Goal: Information Seeking & Learning: Find specific page/section

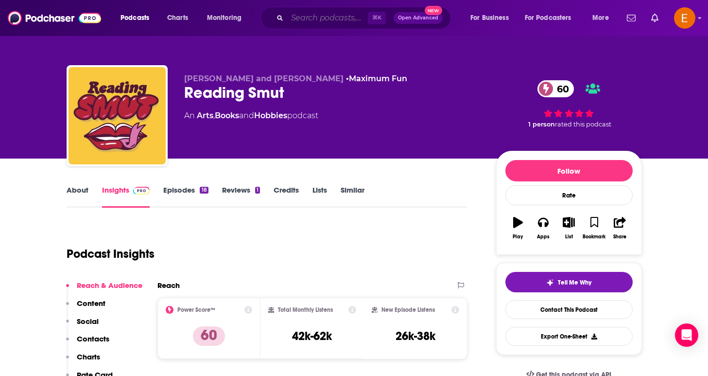
click at [328, 22] on input "Search podcasts, credits, & more..." at bounding box center [327, 18] width 81 height 16
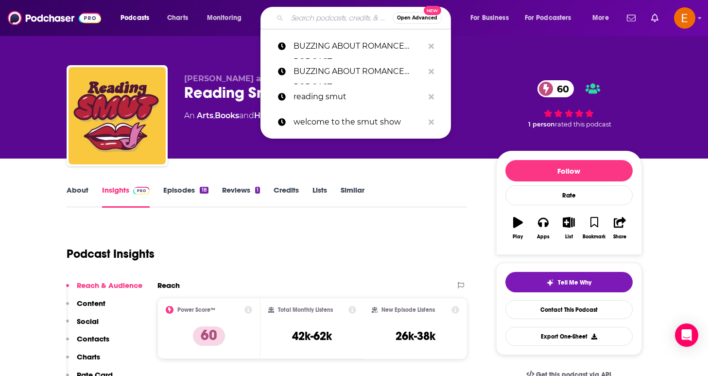
paste input "FRIENDS & FICTION"
type input "FRIENDS & FICTION"
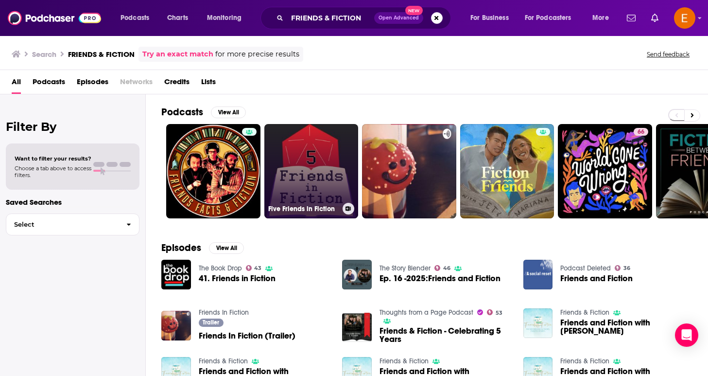
click at [341, 162] on link "Five Friends in Fiction" at bounding box center [311, 171] width 94 height 94
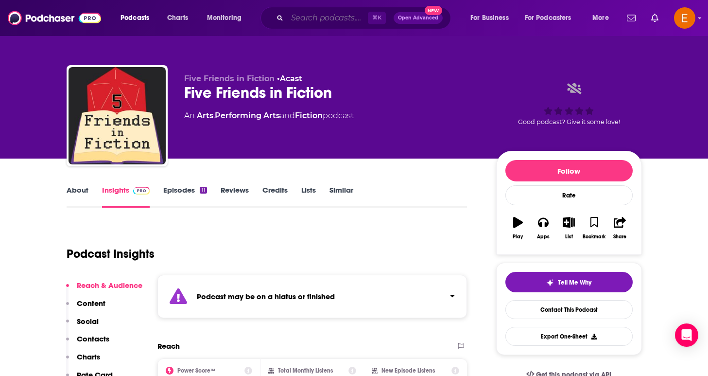
click at [305, 20] on input "Search podcasts, credits, & more..." at bounding box center [327, 18] width 81 height 16
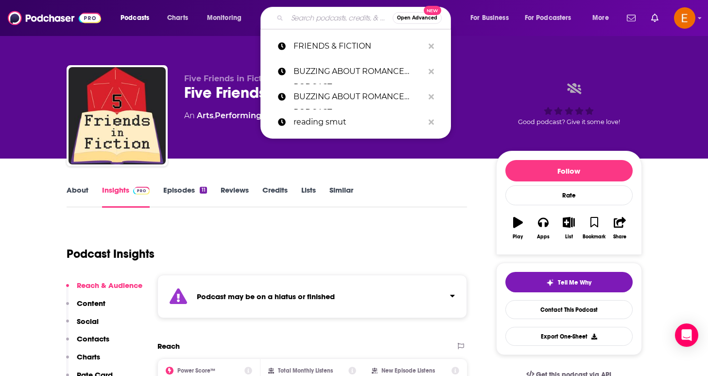
paste input "BEYOND THE NEXT CHAPTER WITH [PERSON_NAME]"
type input "BEYOND THE NEXT CHAPTER WITH [PERSON_NAME]"
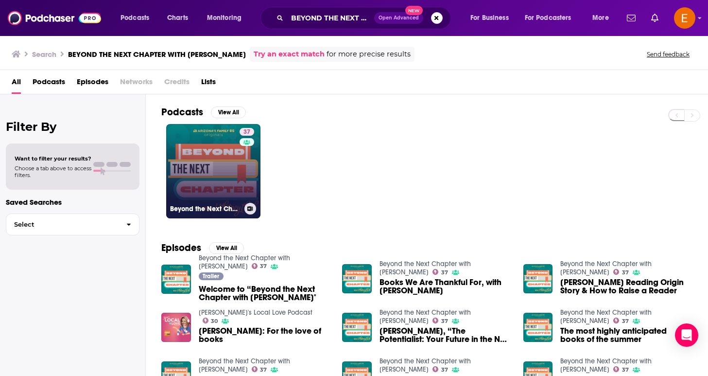
click at [241, 169] on div "37" at bounding box center [248, 165] width 17 height 75
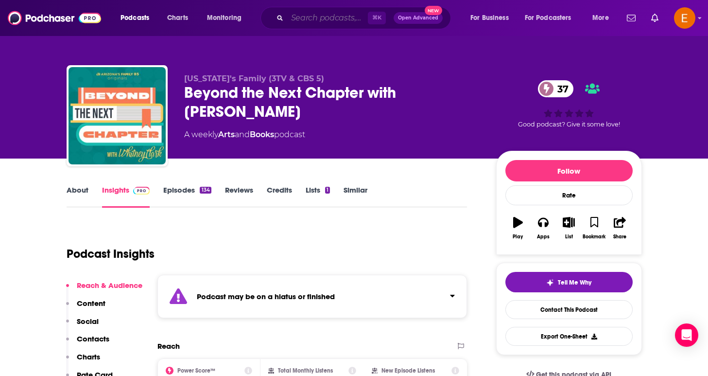
click at [297, 18] on input "Search podcasts, credits, & more..." at bounding box center [327, 18] width 81 height 16
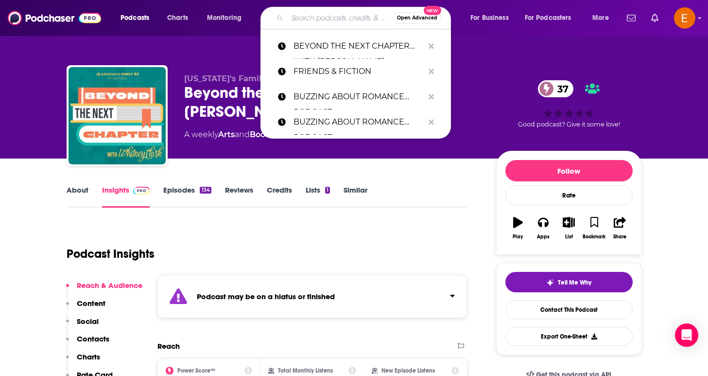
click at [297, 18] on input "Search podcasts, credits, & more..." at bounding box center [339, 18] width 105 height 16
paste input "THOUGHTS FROM A PAGE"
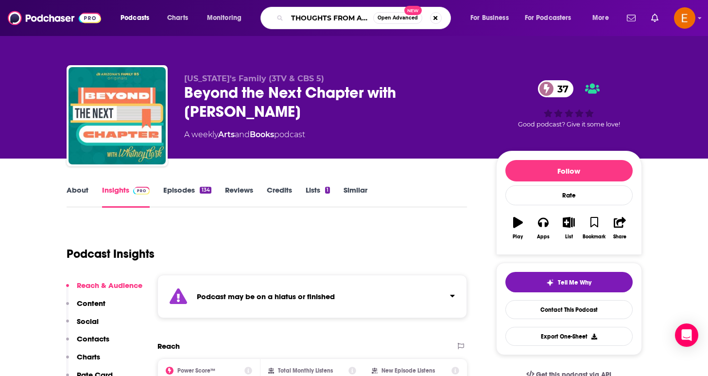
type input "THOUGHTS FROM A PAGE"
